Goal: Task Accomplishment & Management: Manage account settings

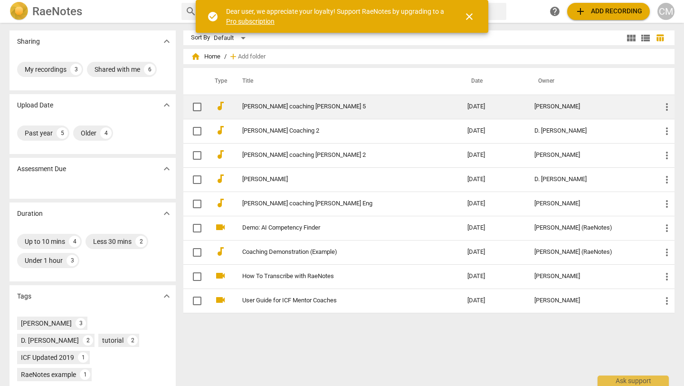
click at [259, 105] on link "[PERSON_NAME] coaching [PERSON_NAME] 5" at bounding box center [337, 106] width 191 height 7
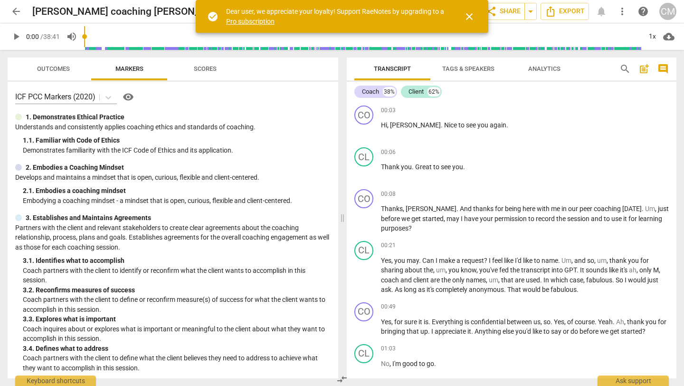
click at [669, 12] on div "CM" at bounding box center [668, 11] width 17 height 17
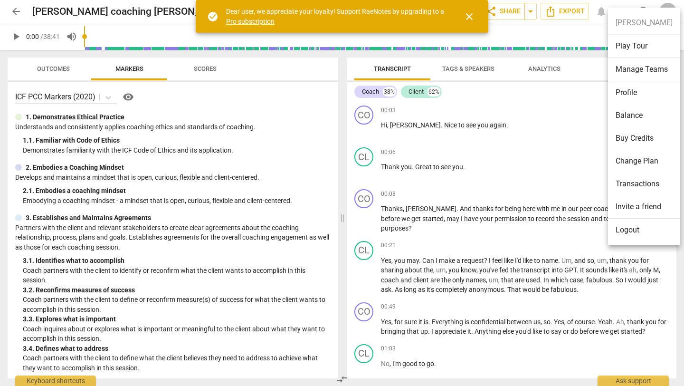
click at [624, 93] on li "Profile" at bounding box center [644, 92] width 72 height 23
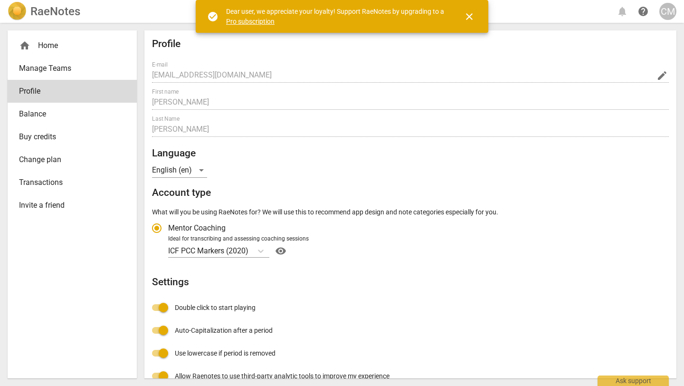
radio input "false"
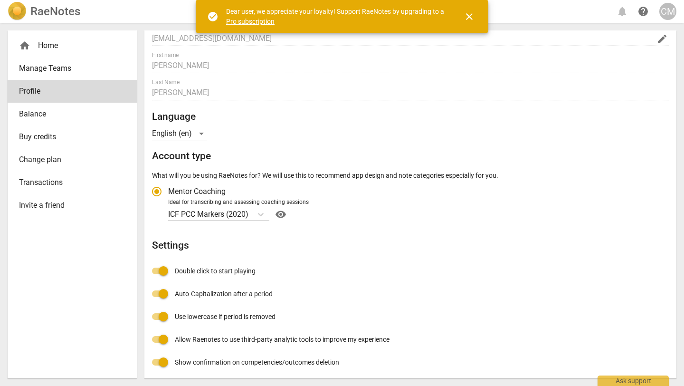
scroll to position [49, 0]
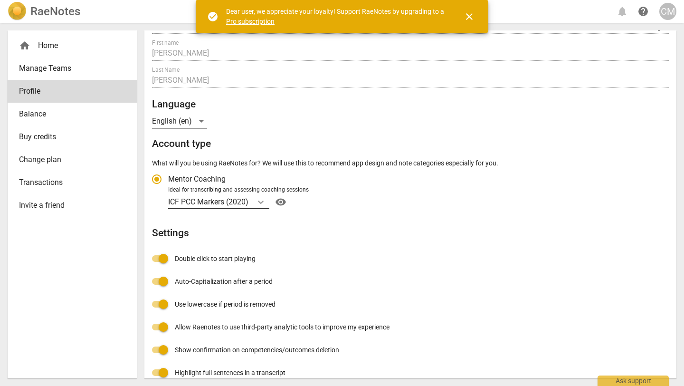
click at [264, 201] on icon "Account type" at bounding box center [261, 202] width 10 height 10
click at [0, 0] on input "Ideal for transcribing and assessing coaching sessions ICF PCC Markers (2020) v…" at bounding box center [0, 0] width 0 height 0
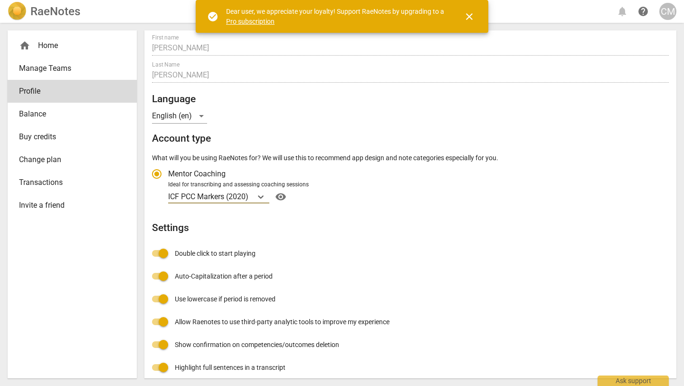
scroll to position [51, 0]
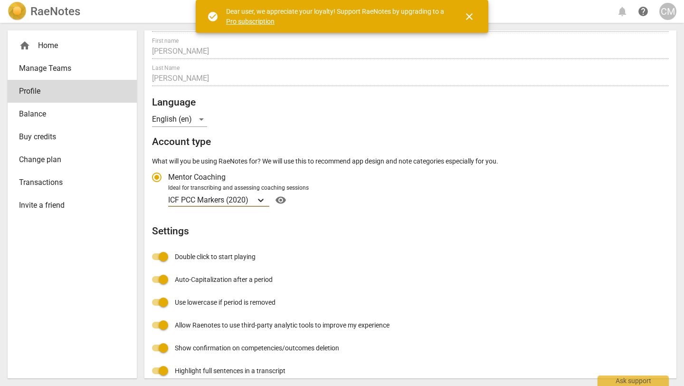
click at [263, 203] on icon "Account type" at bounding box center [261, 200] width 10 height 10
click at [0, 0] on input "Ideal for transcribing and assessing coaching sessions option ICF PCC Markers (…" at bounding box center [0, 0] width 0 height 0
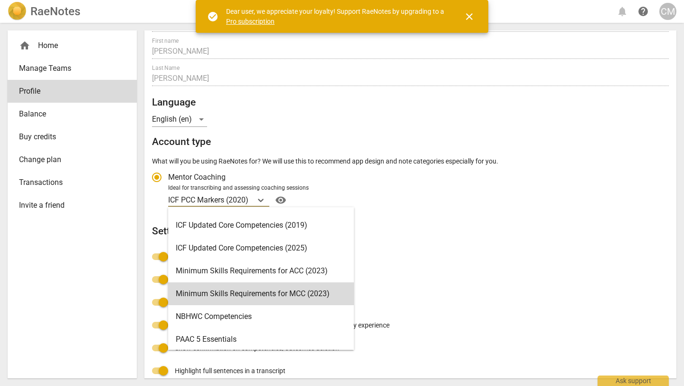
scroll to position [191, 0]
